Goal: Task Accomplishment & Management: Use online tool/utility

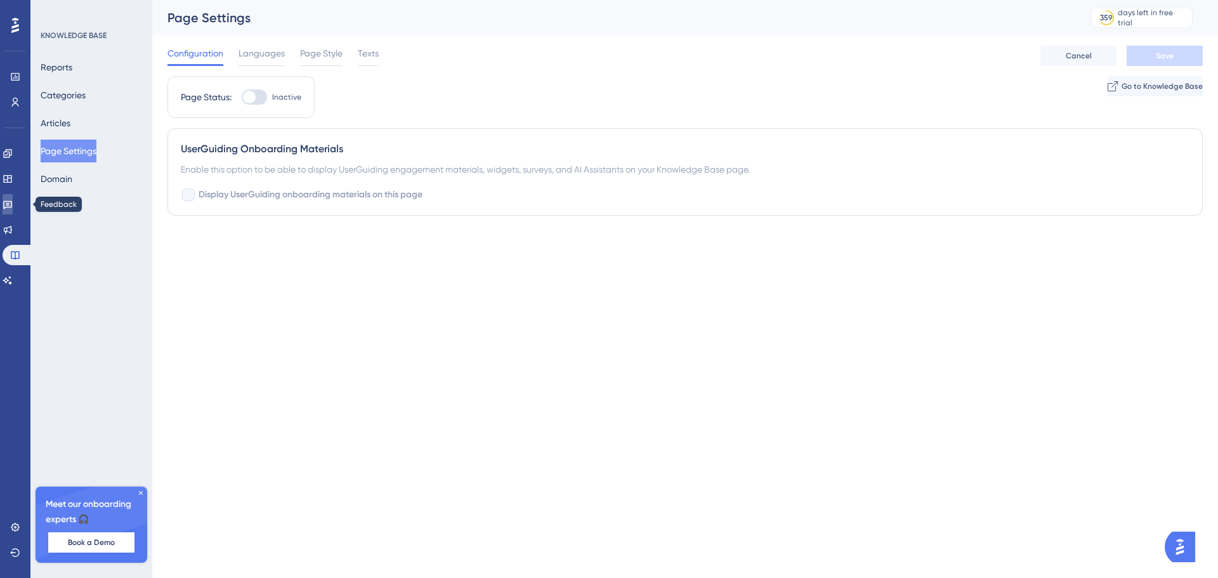
click at [13, 206] on icon at bounding box center [8, 204] width 10 height 10
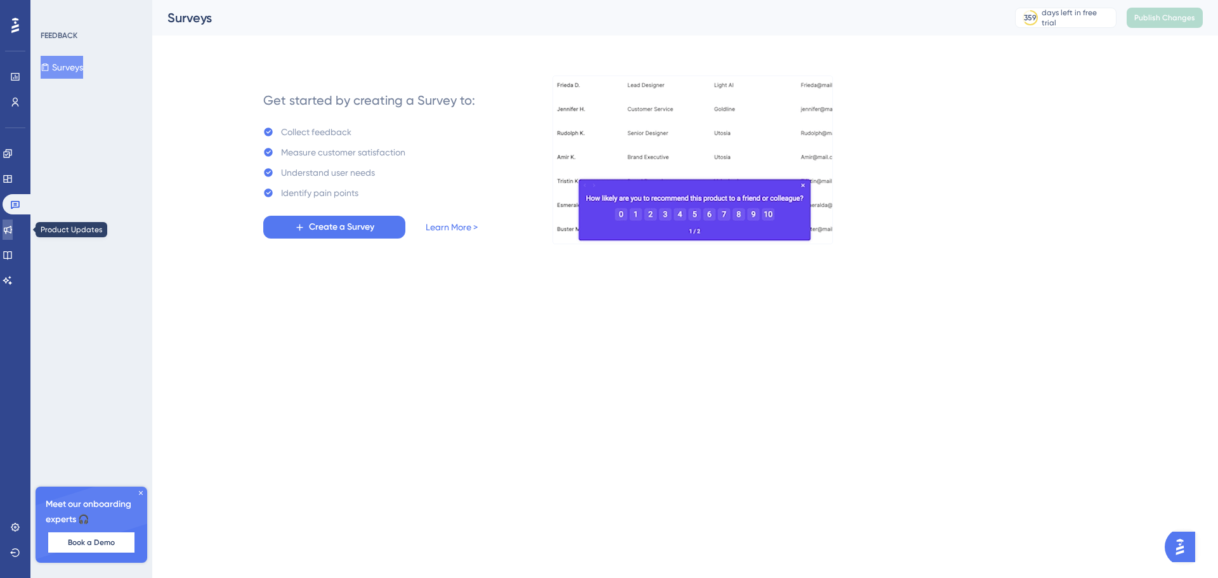
click at [12, 232] on icon at bounding box center [8, 230] width 8 height 8
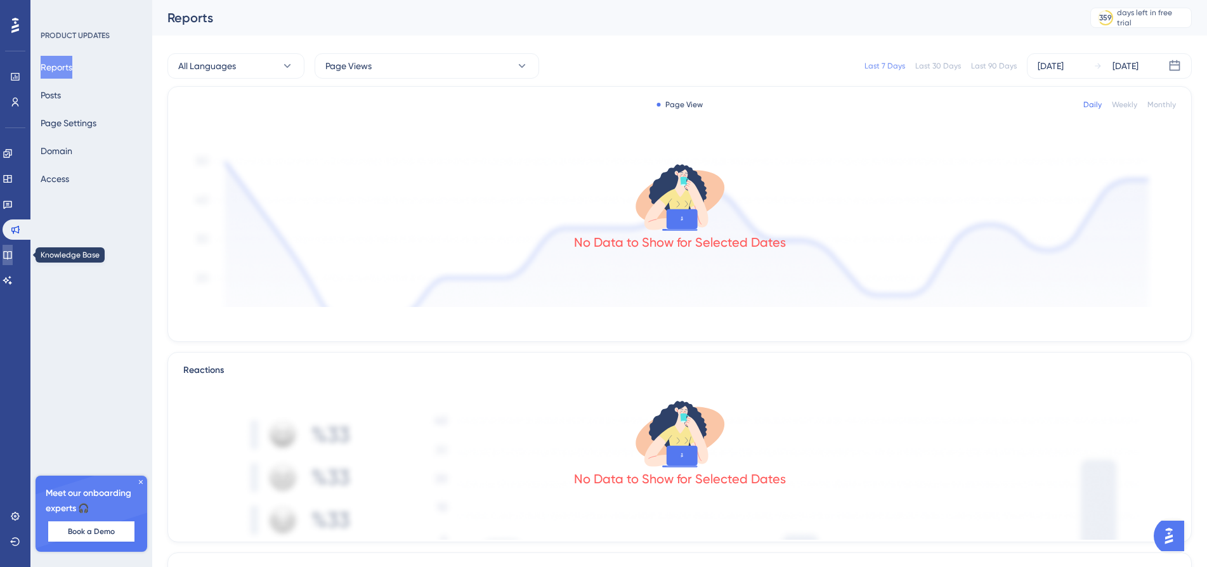
click at [13, 254] on icon at bounding box center [8, 255] width 10 height 10
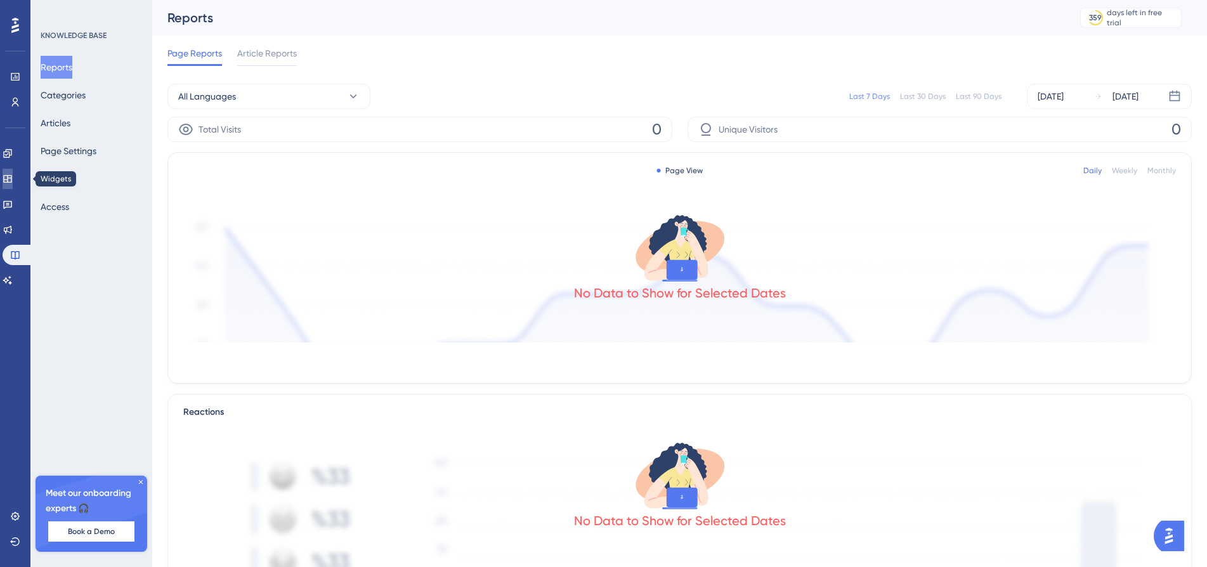
click at [13, 185] on link at bounding box center [8, 179] width 10 height 20
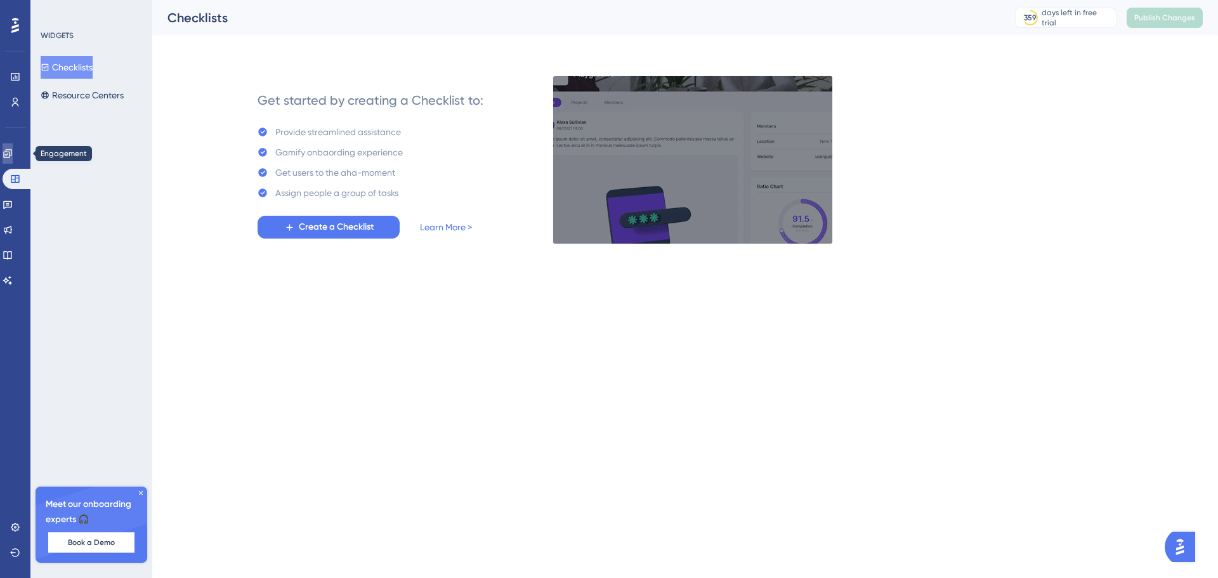
click at [13, 160] on link at bounding box center [8, 153] width 10 height 20
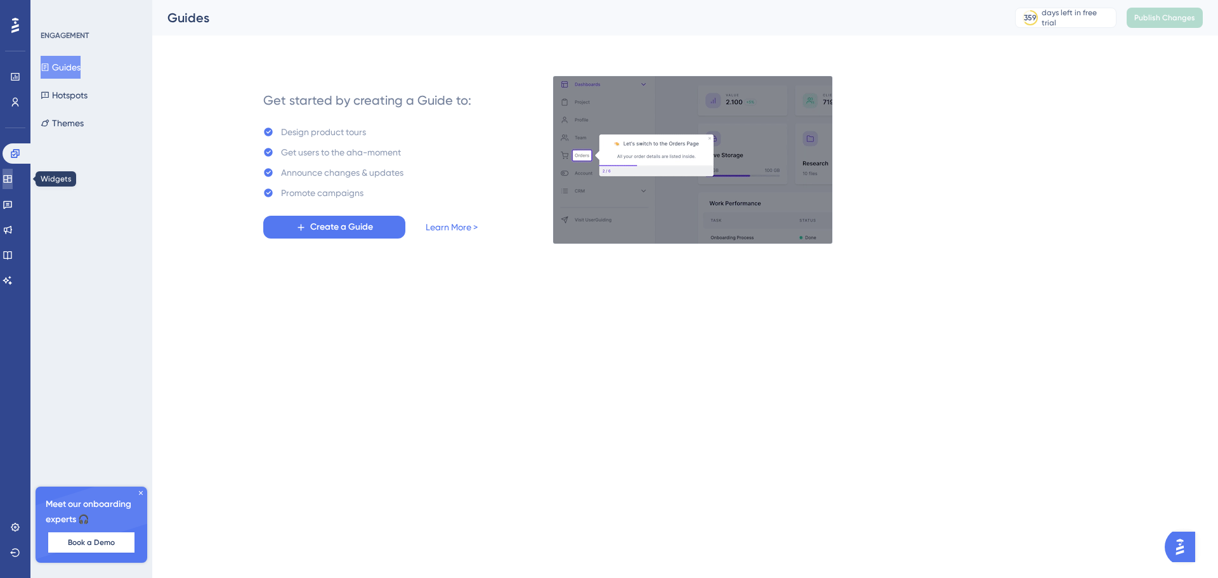
click at [11, 185] on link at bounding box center [8, 179] width 10 height 20
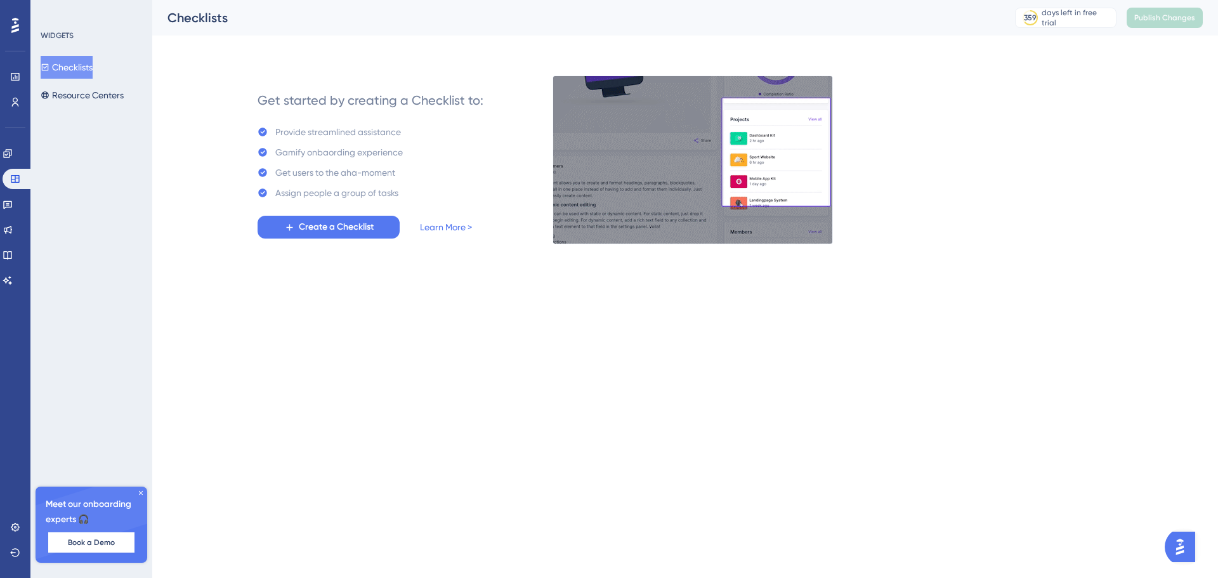
click at [13, 166] on div "Engagement Widgets Feedback Product Updates Knowledge Base AI Assistant" at bounding box center [15, 216] width 25 height 147
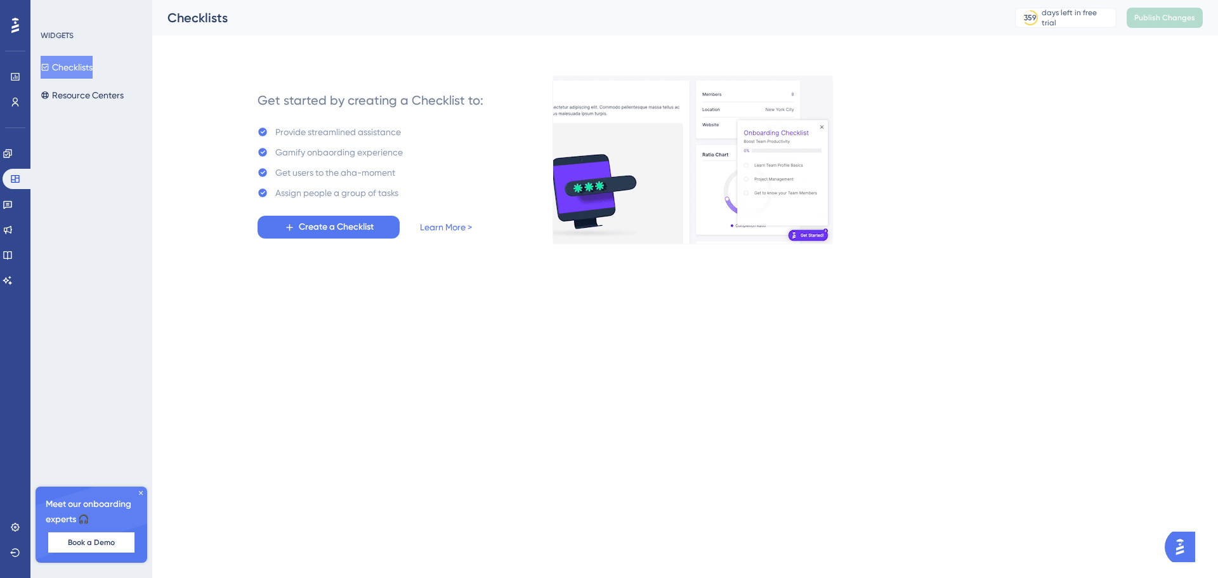
click at [13, 164] on div "Engagement Widgets Feedback Product Updates Knowledge Base AI Assistant" at bounding box center [15, 216] width 25 height 147
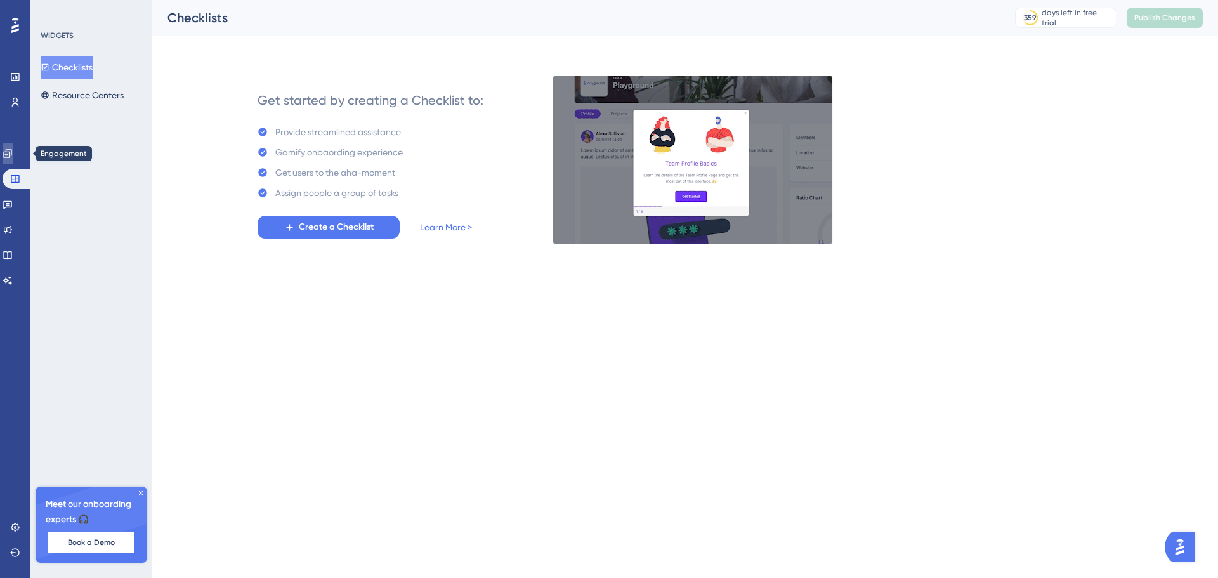
click at [13, 159] on link at bounding box center [8, 153] width 10 height 20
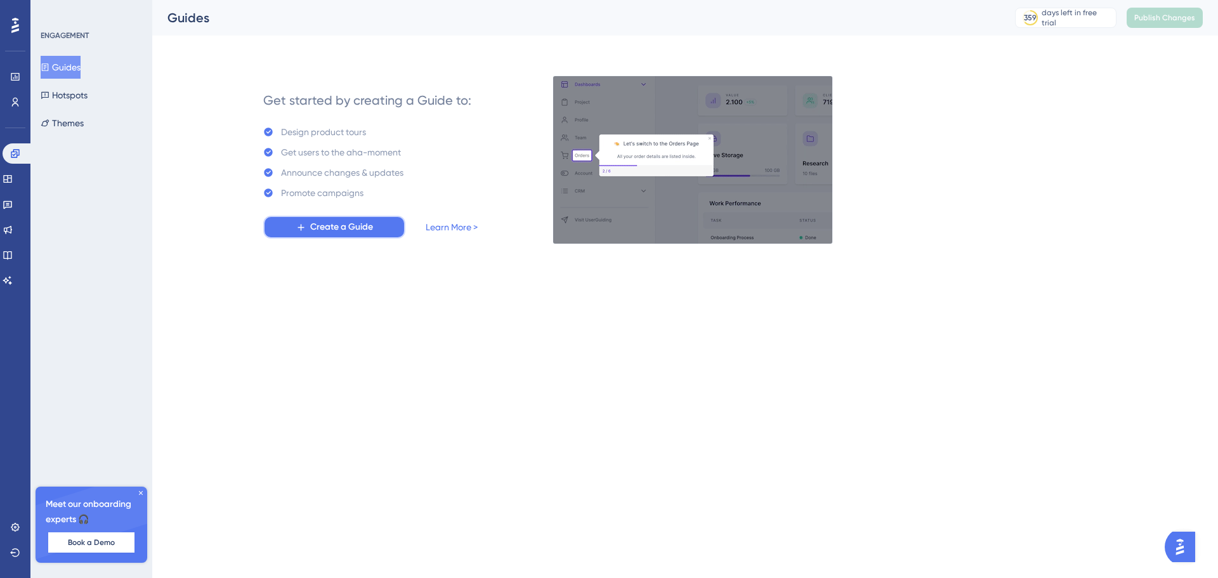
click at [321, 218] on button "Create a Guide" at bounding box center [334, 227] width 142 height 23
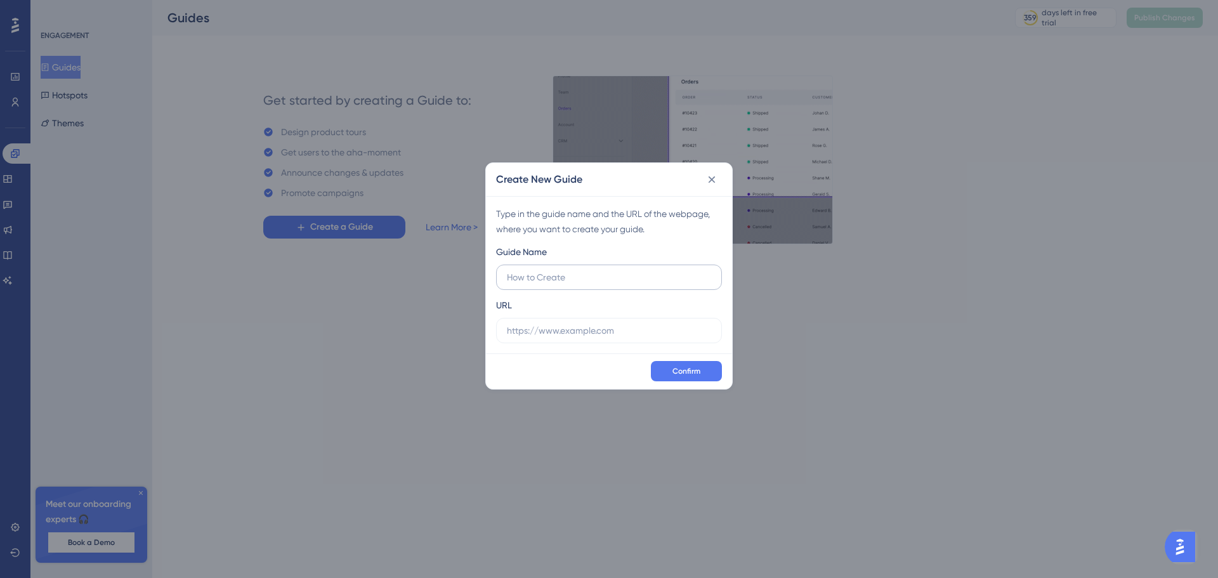
click at [595, 275] on input "text" at bounding box center [609, 277] width 204 height 14
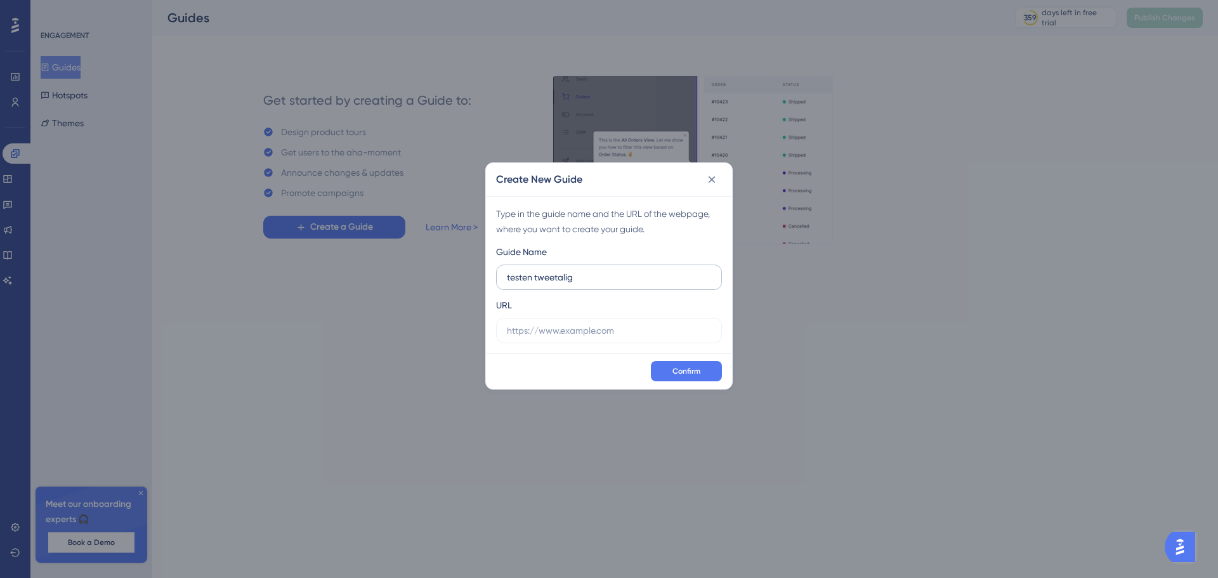
type input "testen tweetalig"
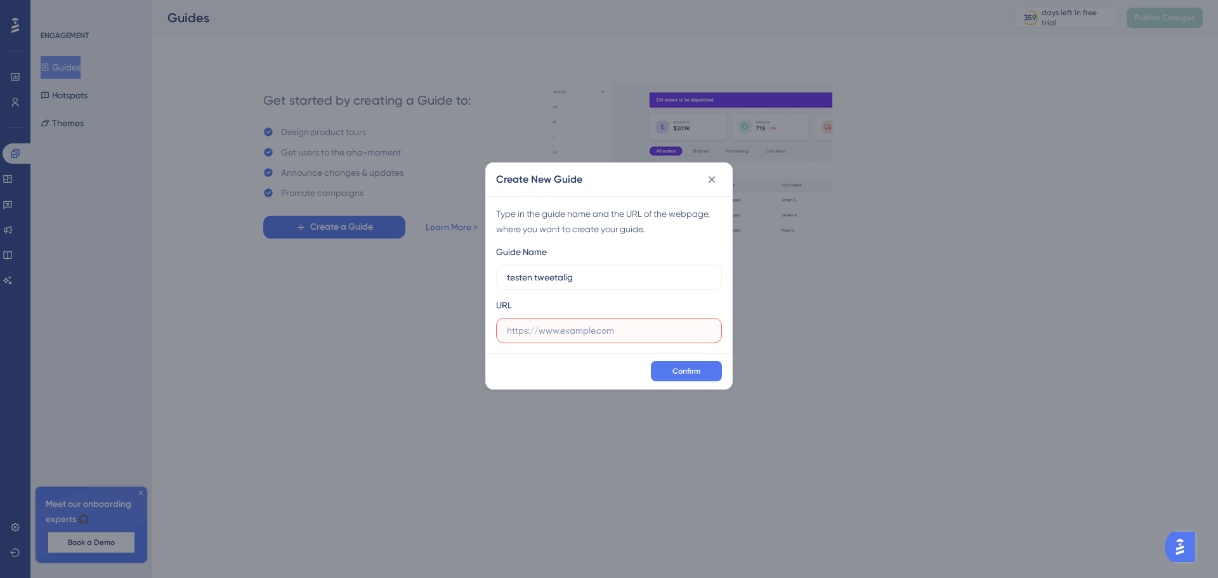
click at [577, 333] on input "text" at bounding box center [609, 330] width 204 height 14
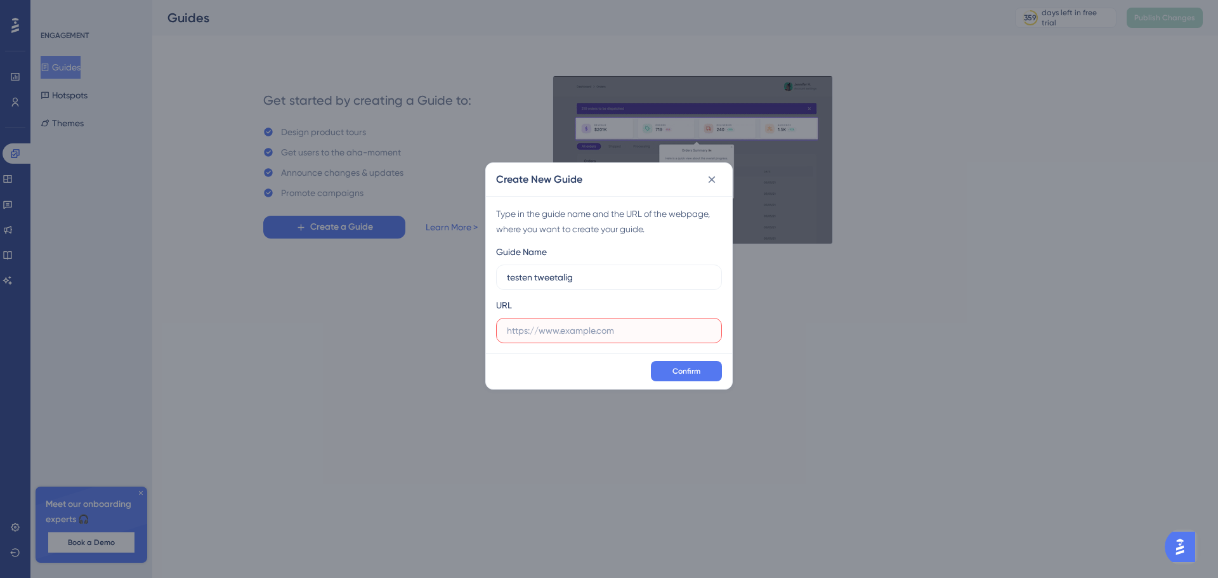
paste input "[URL][DOMAIN_NAME]"
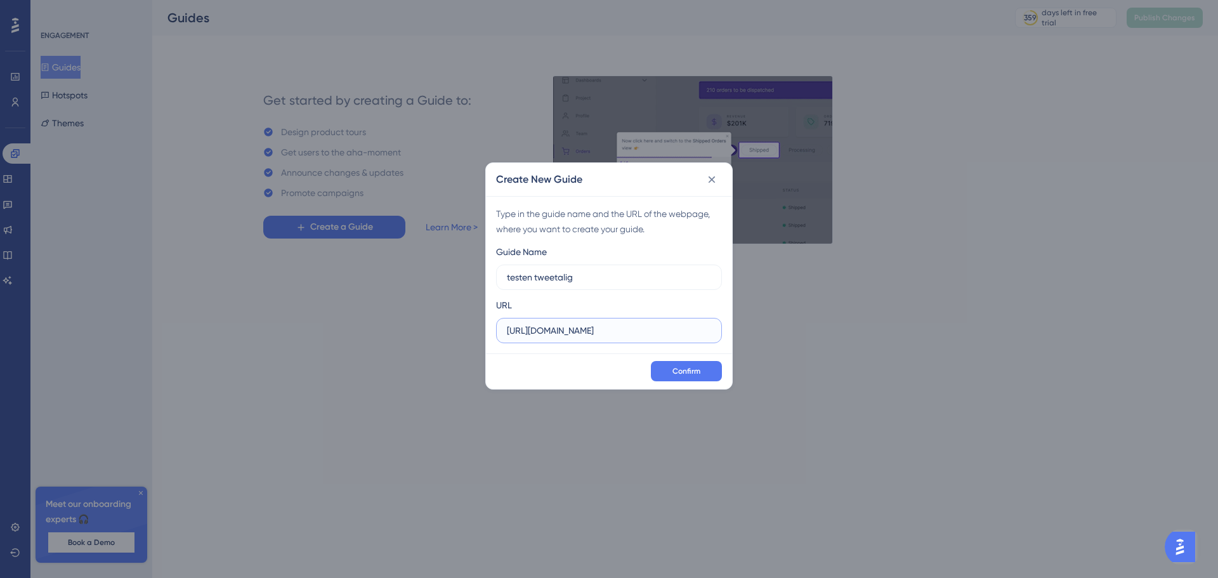
scroll to position [0, 58]
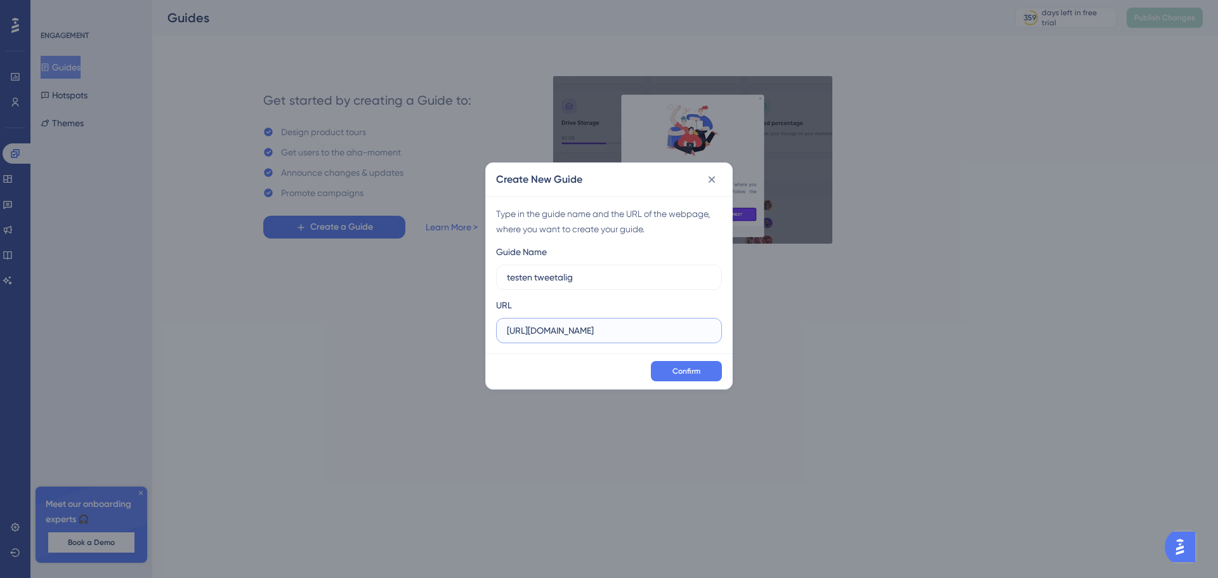
drag, startPoint x: 641, startPoint y: 328, endPoint x: 740, endPoint y: 332, distance: 99.0
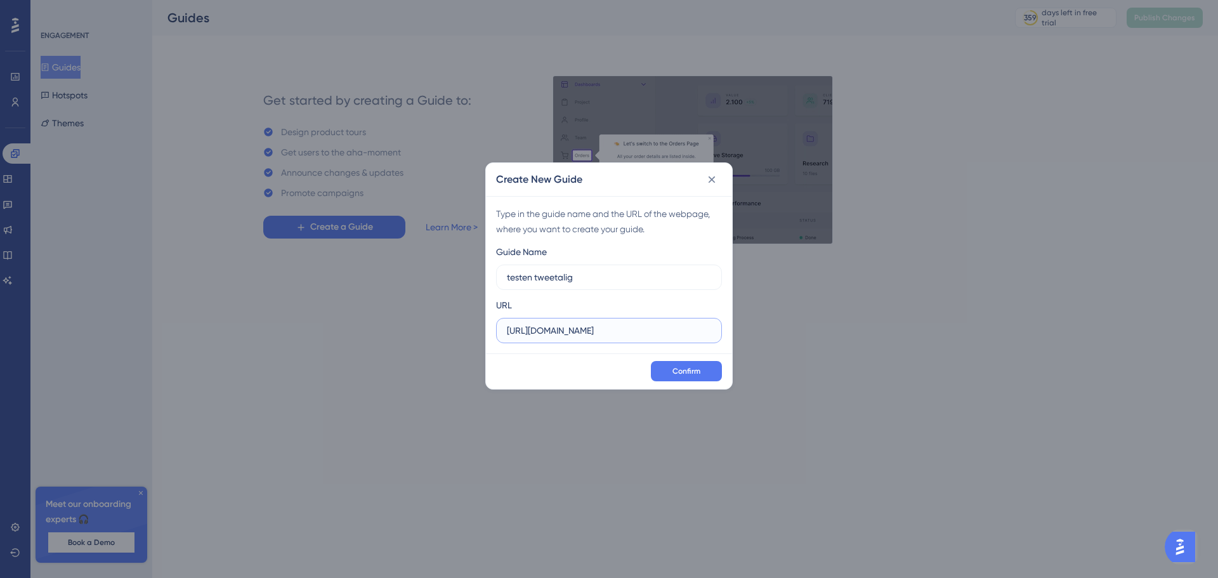
click at [740, 332] on div "Create New Guide Type in the guide name and the URL of the webpage, where you w…" at bounding box center [609, 289] width 1218 height 578
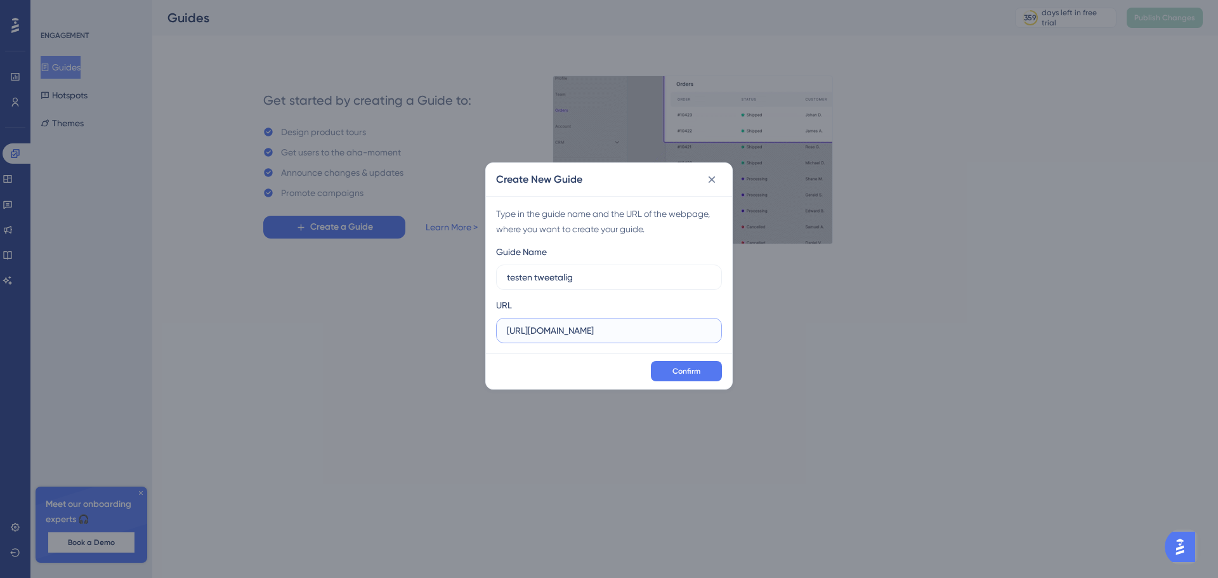
click at [660, 330] on input "[URL][DOMAIN_NAME]" at bounding box center [609, 330] width 204 height 14
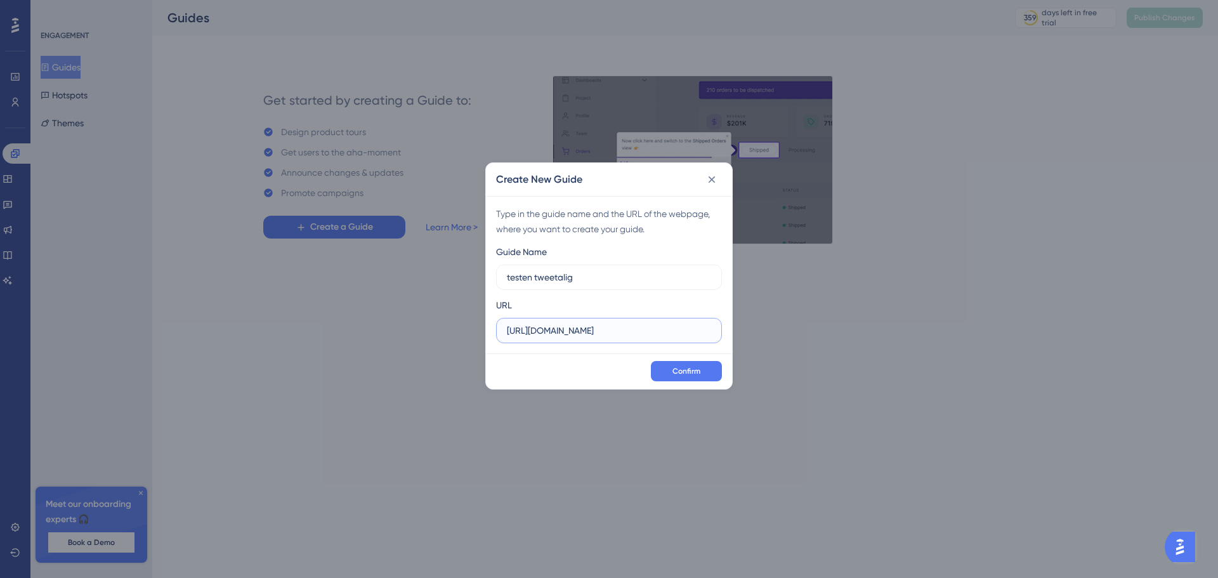
drag, startPoint x: 641, startPoint y: 331, endPoint x: 720, endPoint y: 330, distance: 78.7
click at [720, 330] on label "[URL][DOMAIN_NAME]" at bounding box center [609, 330] width 226 height 25
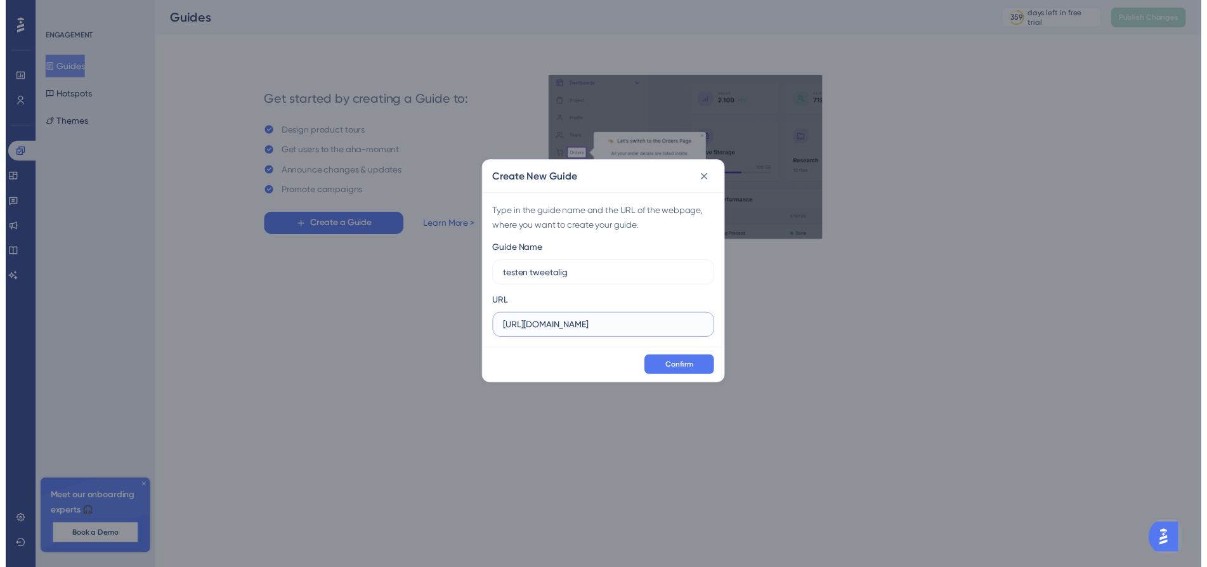
scroll to position [0, 0]
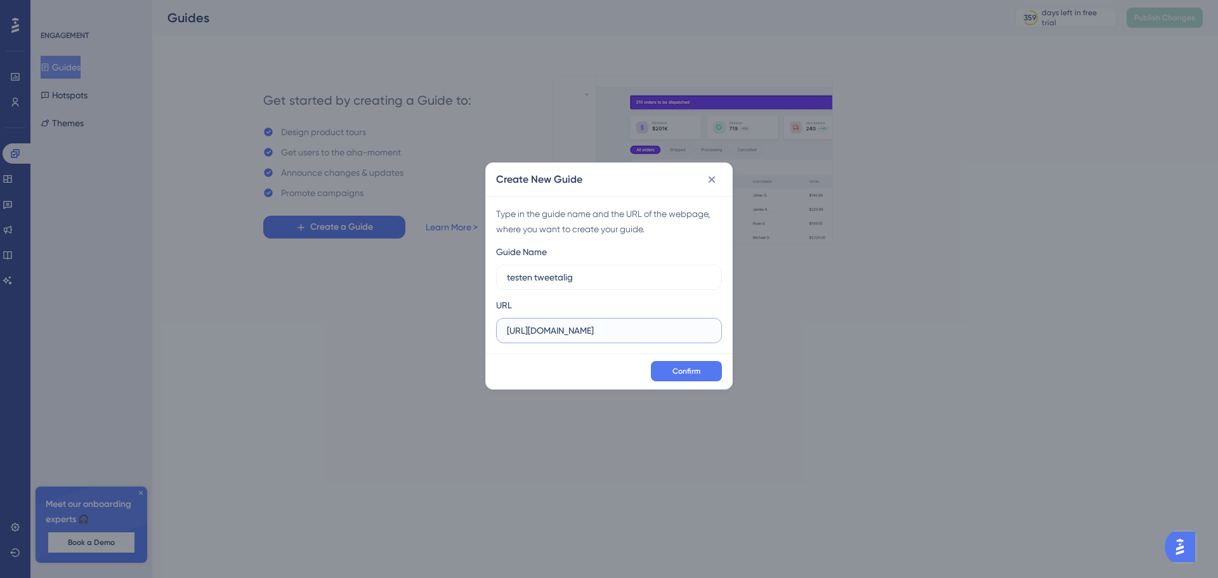
type input "[URL][DOMAIN_NAME]"
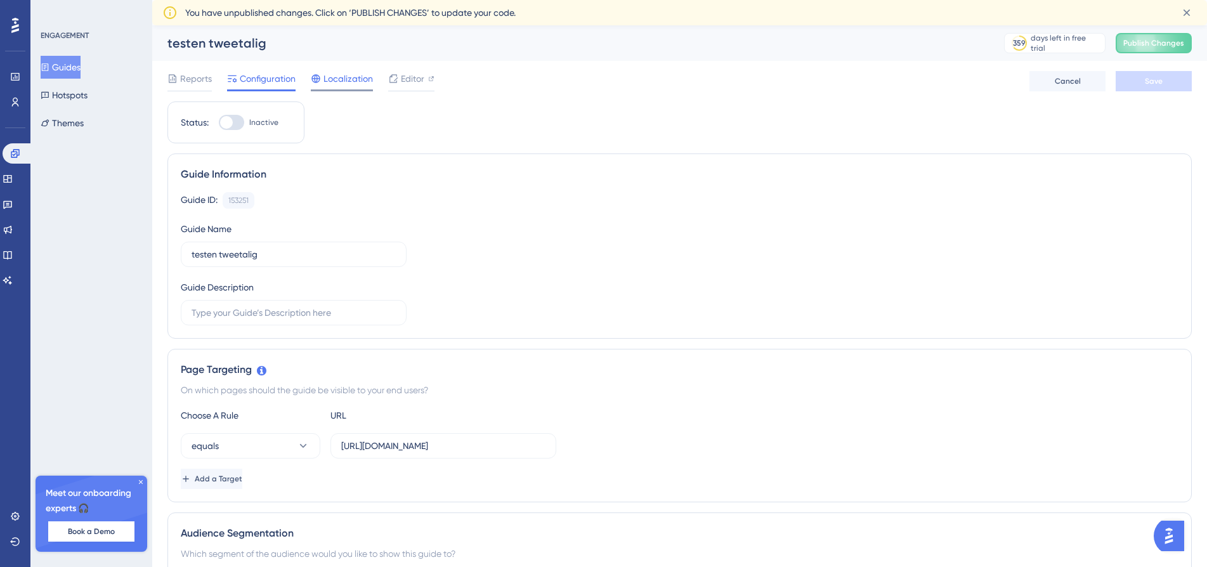
click at [337, 72] on span "Localization" at bounding box center [347, 78] width 49 height 15
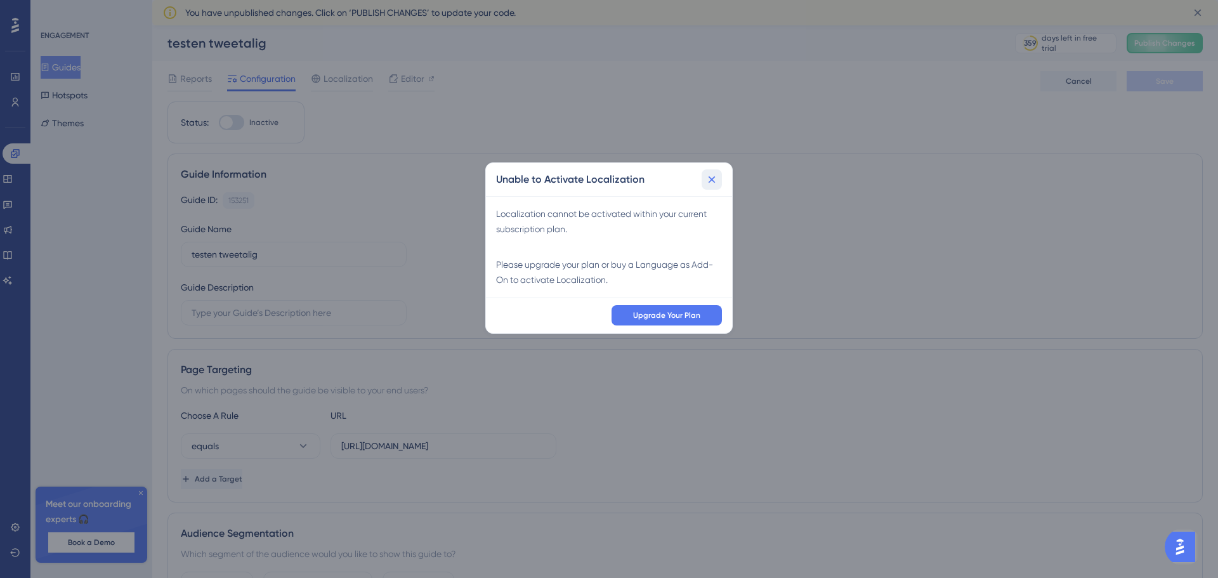
click at [707, 179] on icon at bounding box center [711, 179] width 13 height 13
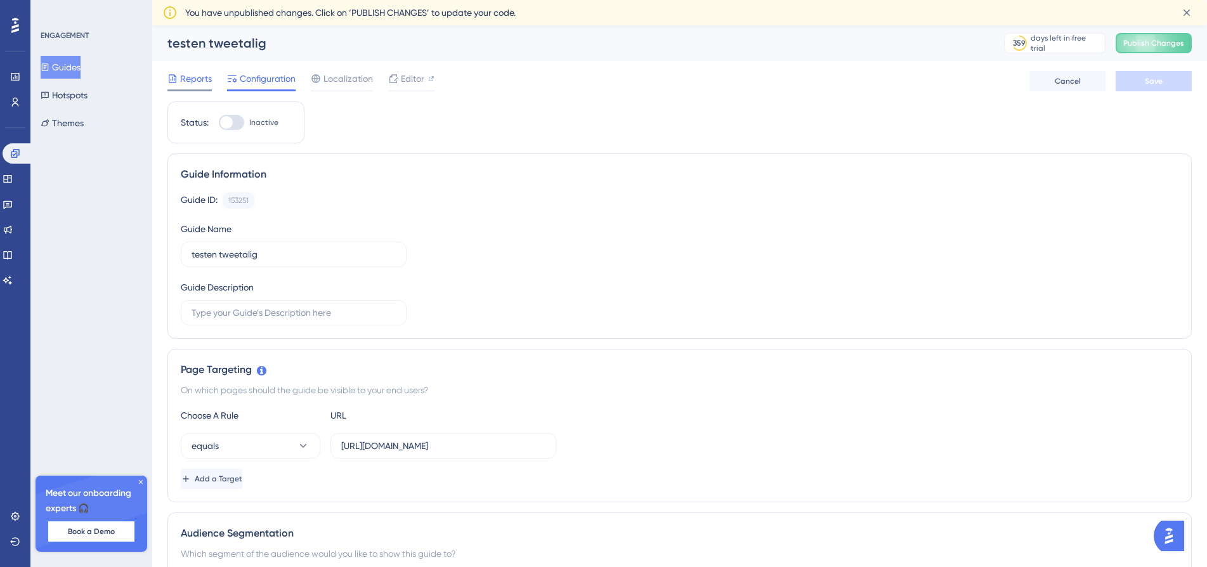
click at [200, 83] on span "Reports" at bounding box center [196, 78] width 32 height 15
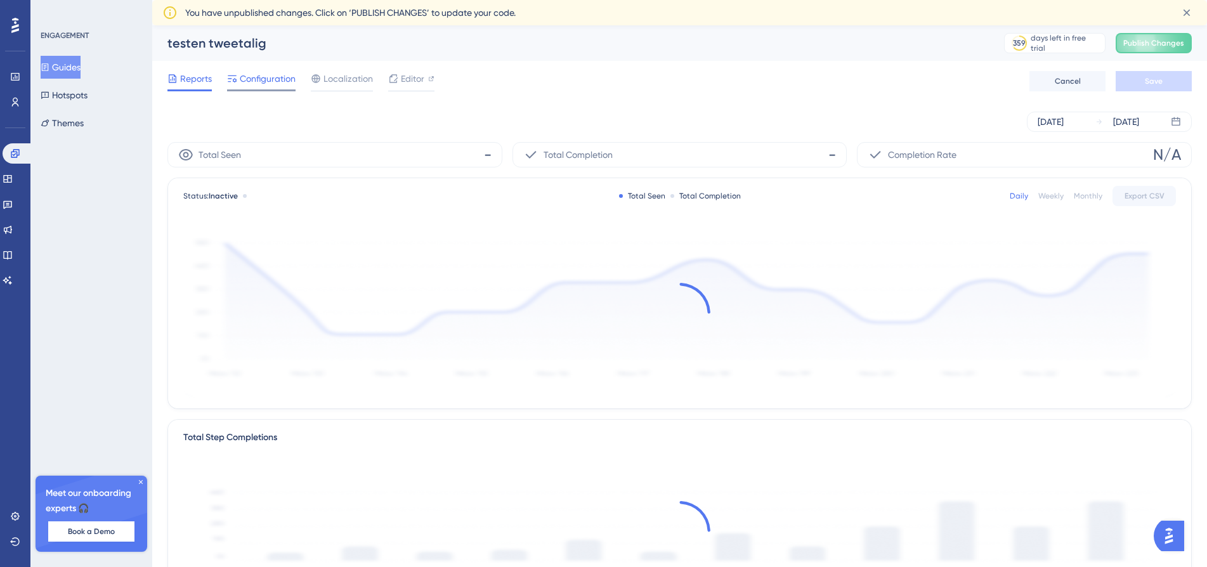
click at [240, 80] on span "Configuration" at bounding box center [268, 78] width 56 height 15
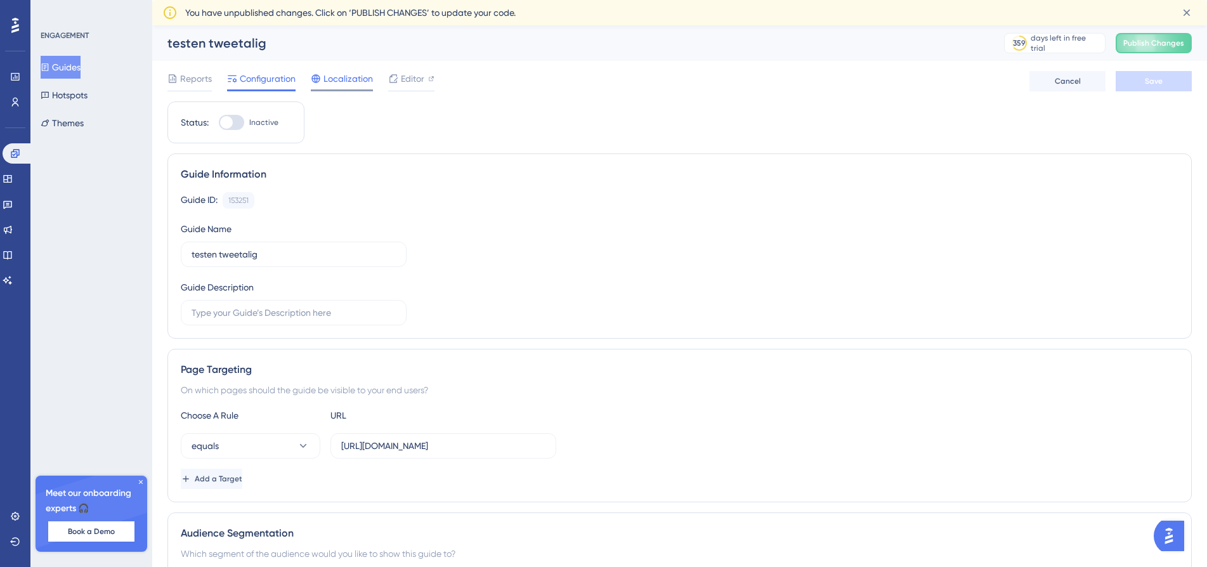
click at [355, 89] on div at bounding box center [342, 90] width 62 height 2
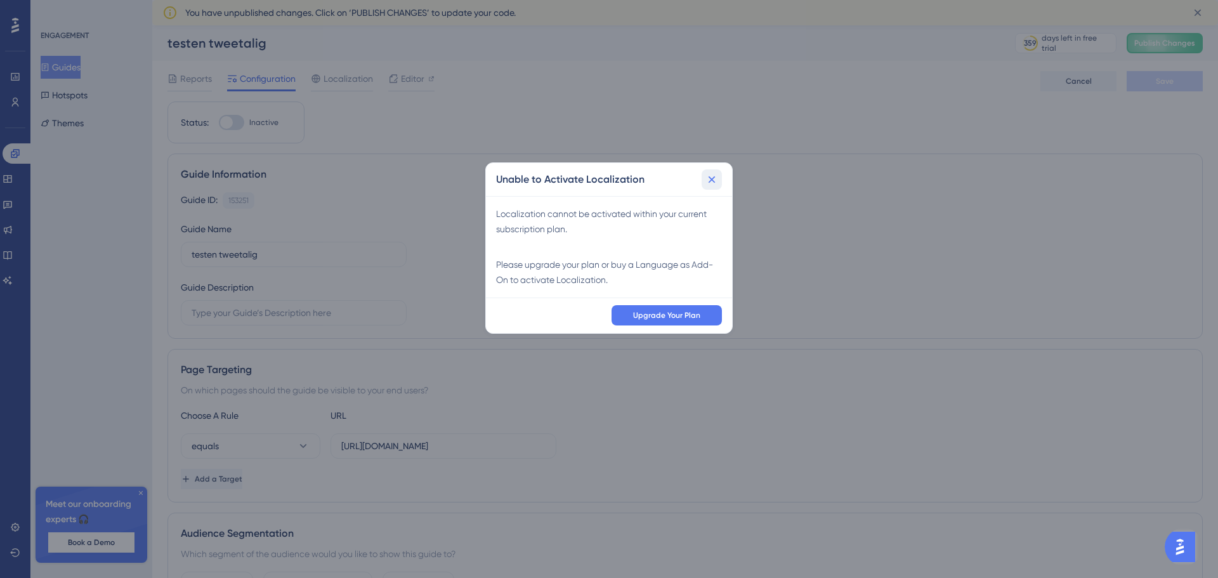
click at [710, 179] on icon at bounding box center [711, 179] width 13 height 13
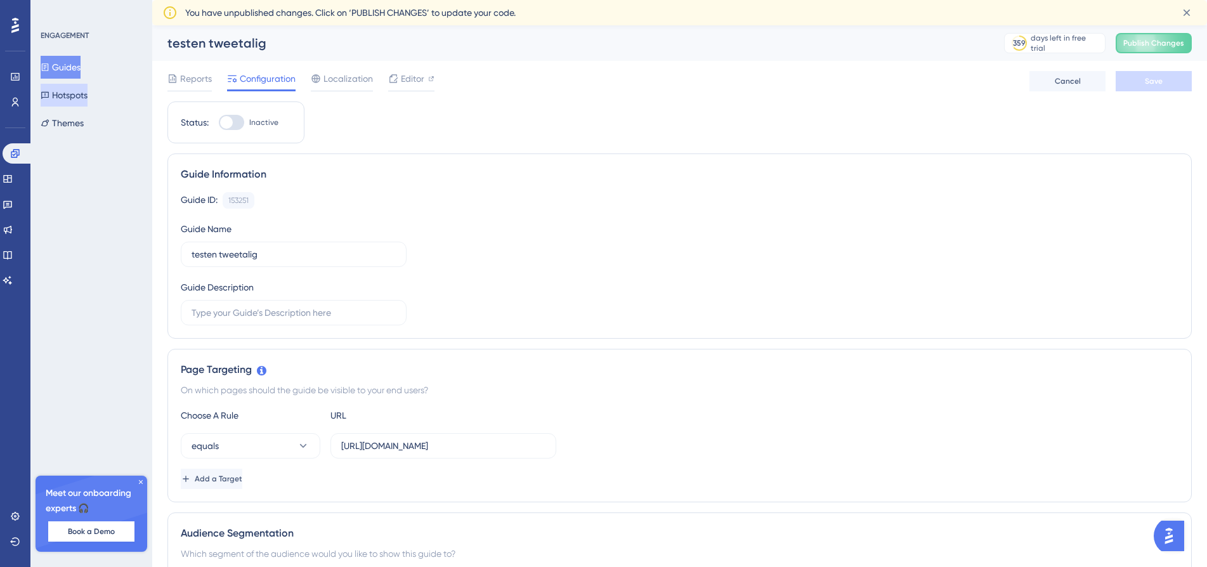
click at [87, 95] on button "Hotspots" at bounding box center [64, 95] width 47 height 23
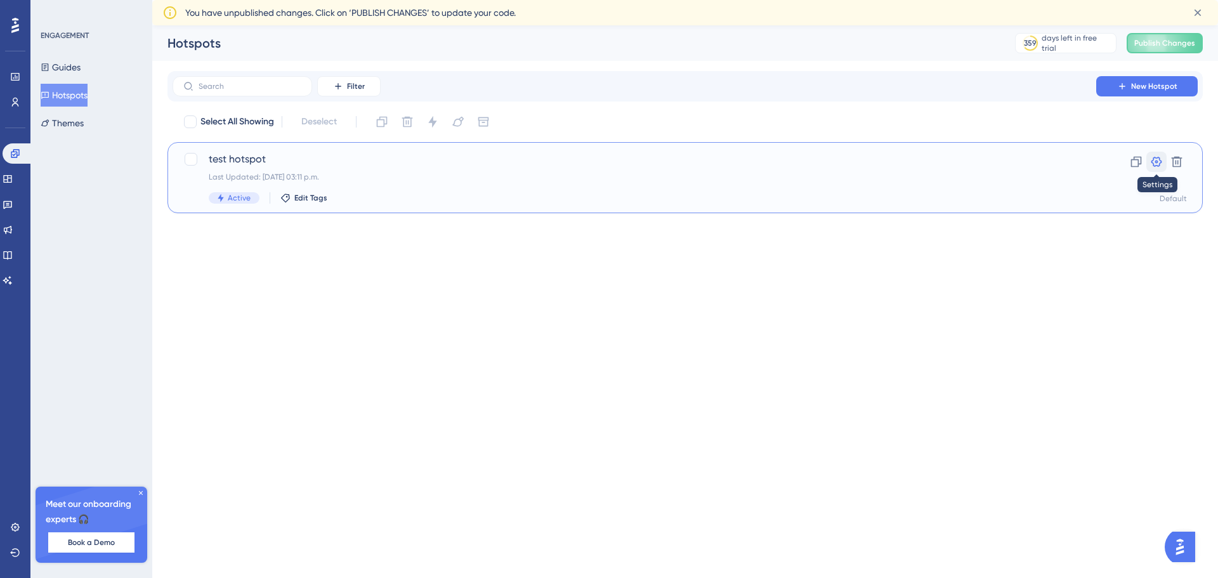
click at [1152, 164] on icon at bounding box center [1156, 161] width 13 height 13
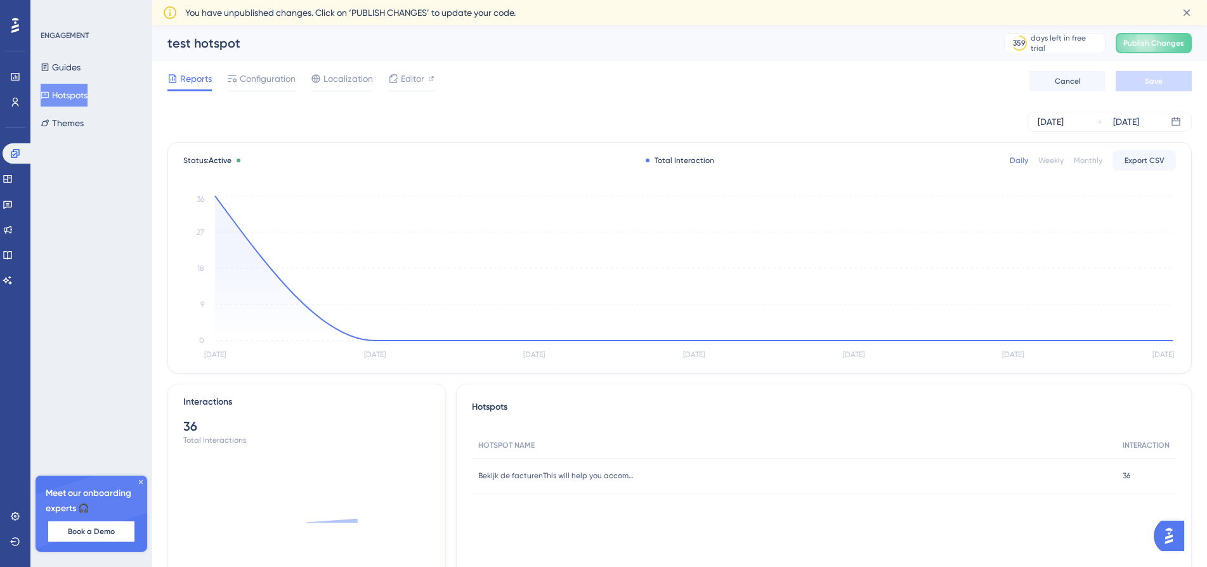
click at [282, 101] on div "Reports Configuration Localization Editor Cancel Save" at bounding box center [679, 81] width 1024 height 41
click at [277, 82] on span "Configuration" at bounding box center [268, 78] width 56 height 15
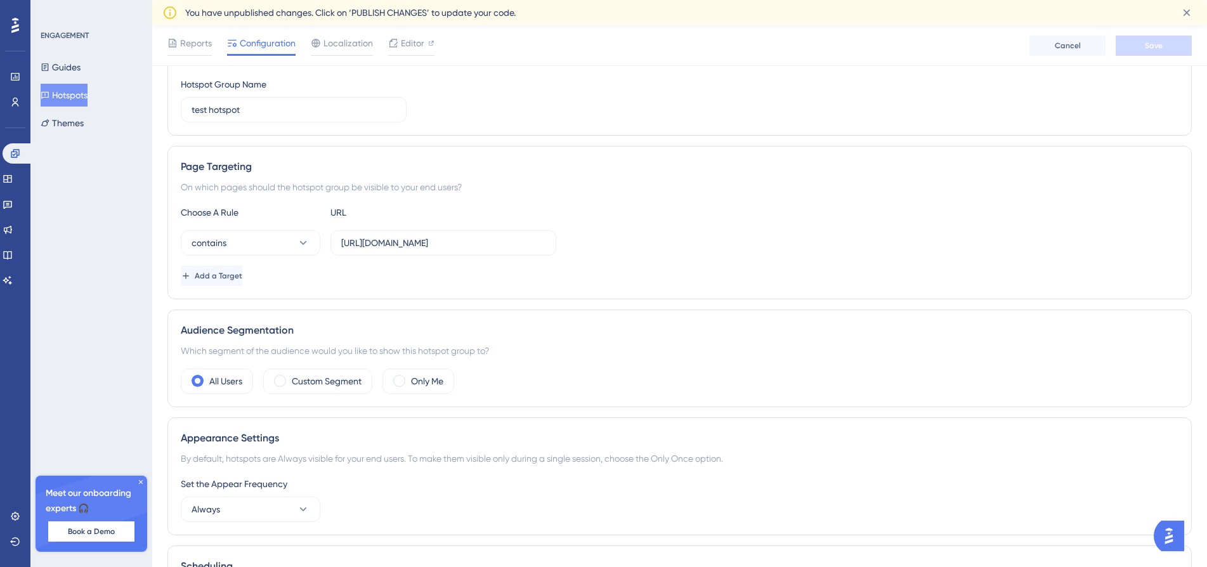
scroll to position [190, 0]
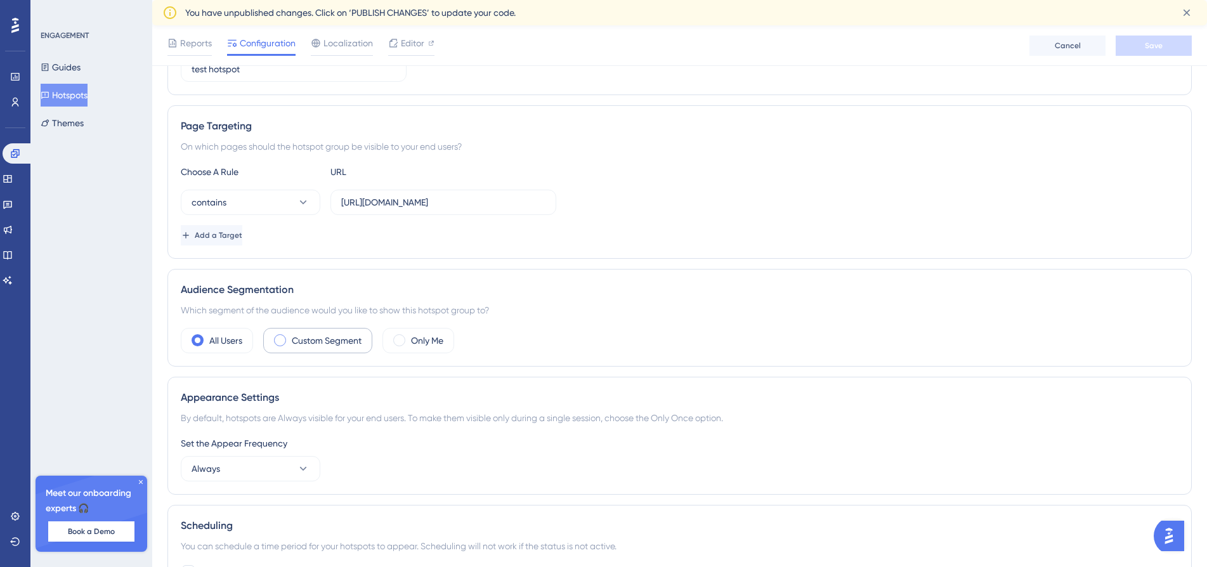
click at [292, 330] on div "Custom Segment" at bounding box center [317, 340] width 109 height 25
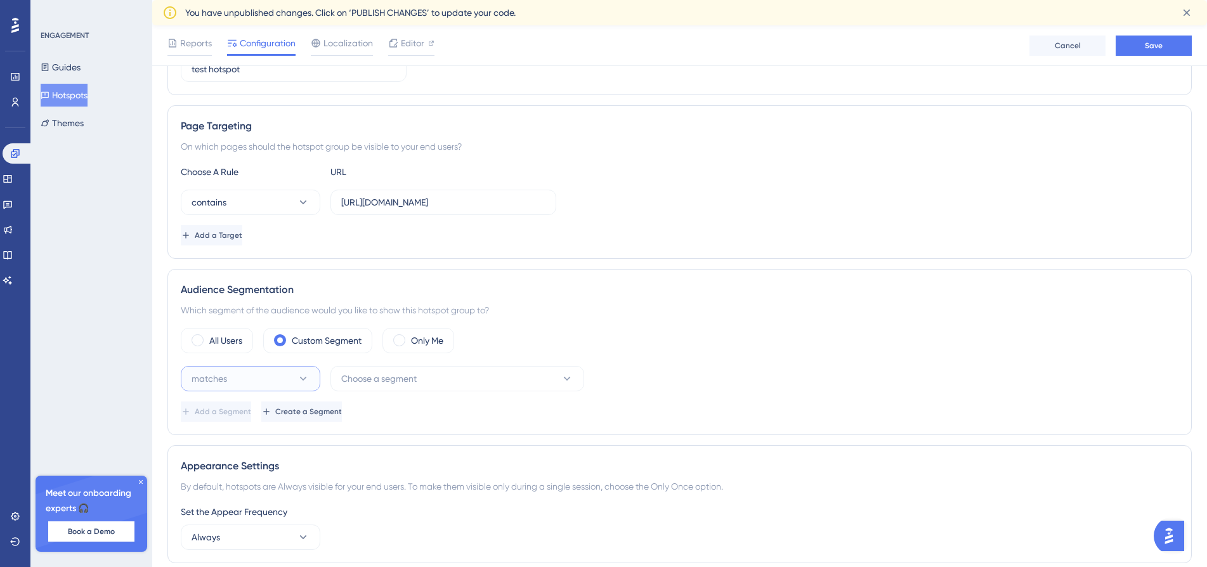
click at [212, 386] on span "matches" at bounding box center [210, 378] width 36 height 15
click at [362, 381] on span "Choose a segment" at bounding box center [378, 378] width 75 height 15
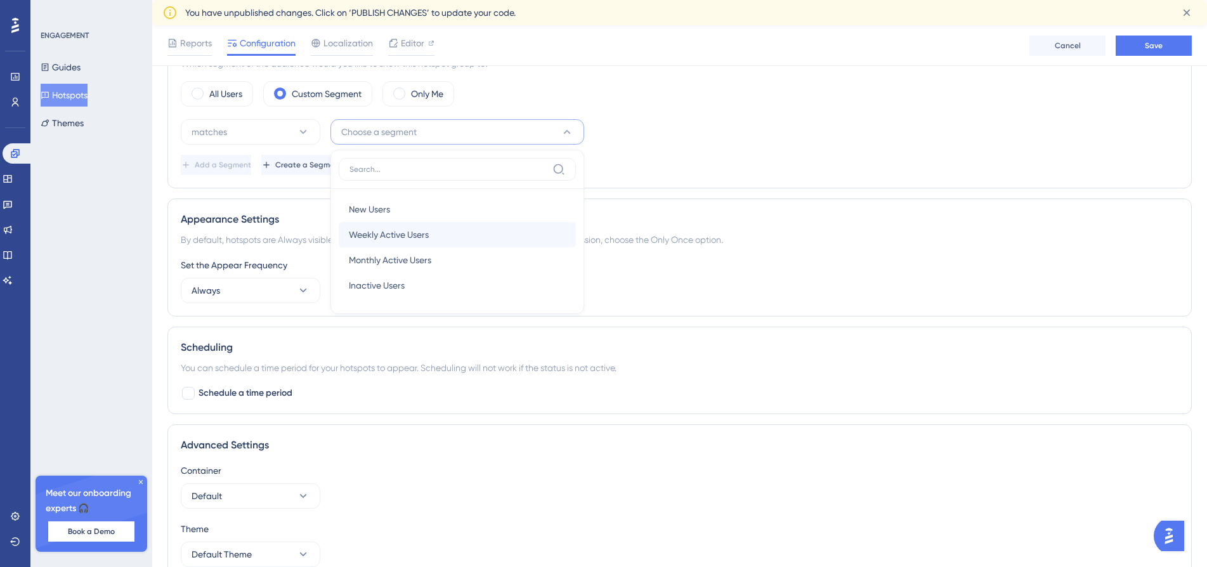
scroll to position [311, 0]
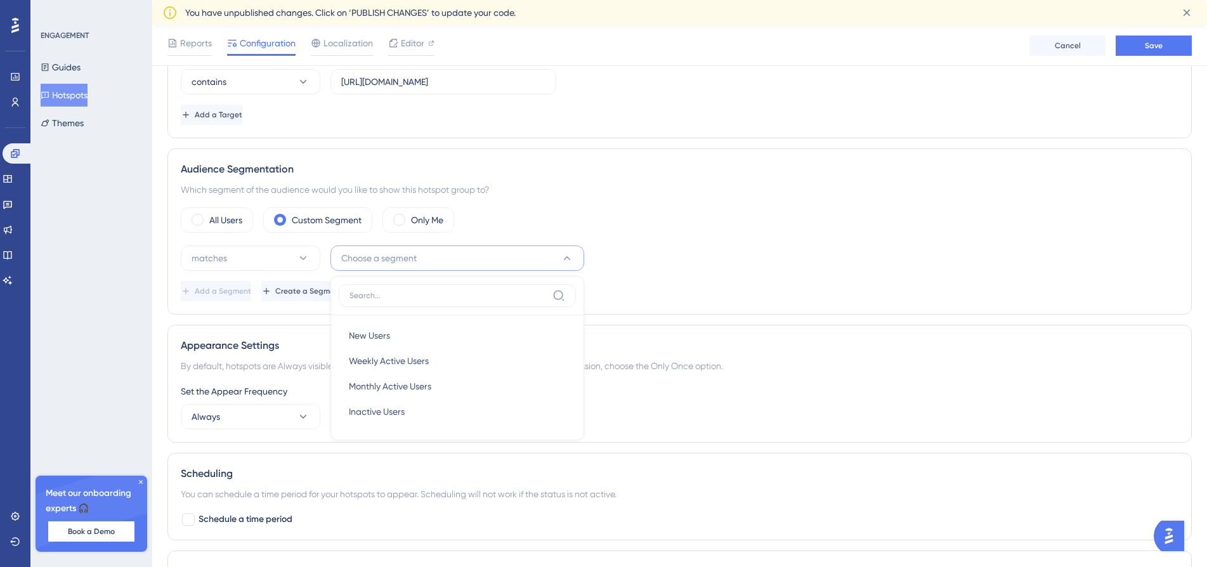
click at [582, 192] on div "Which segment of the audience would you like to show this hotspot group to?" at bounding box center [680, 189] width 998 height 15
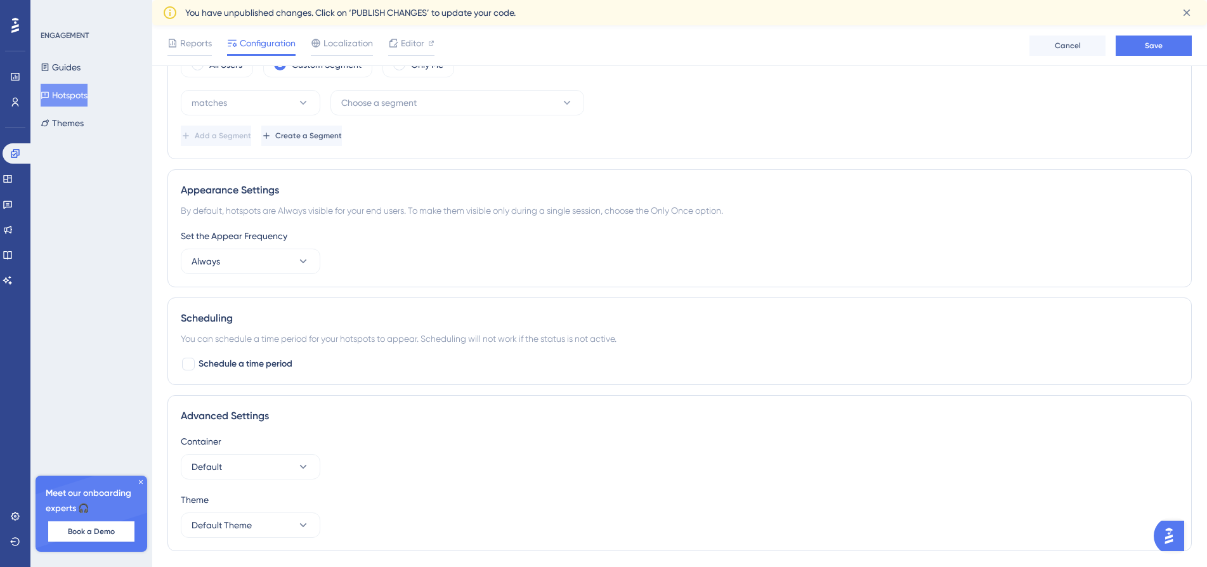
scroll to position [501, 0]
